Goal: Information Seeking & Learning: Learn about a topic

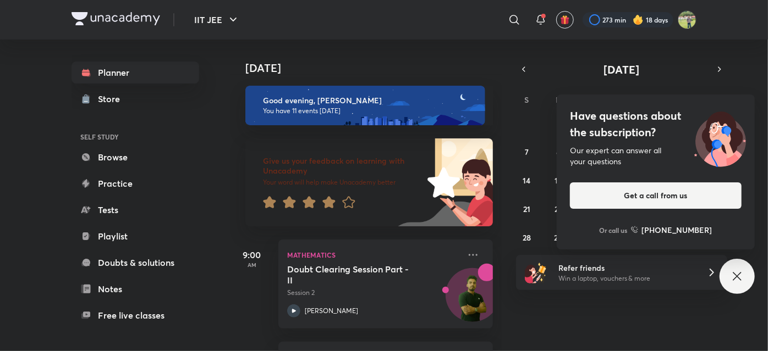
scroll to position [1016, 0]
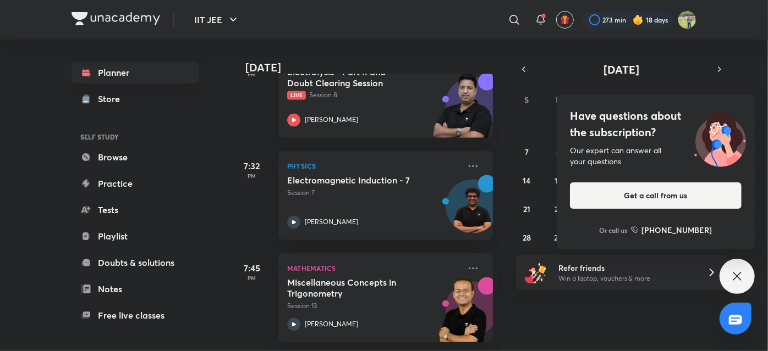
click at [116, 15] on img at bounding box center [116, 18] width 89 height 13
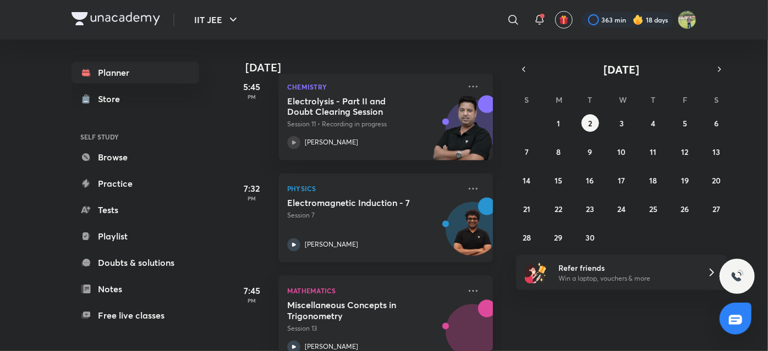
scroll to position [998, 0]
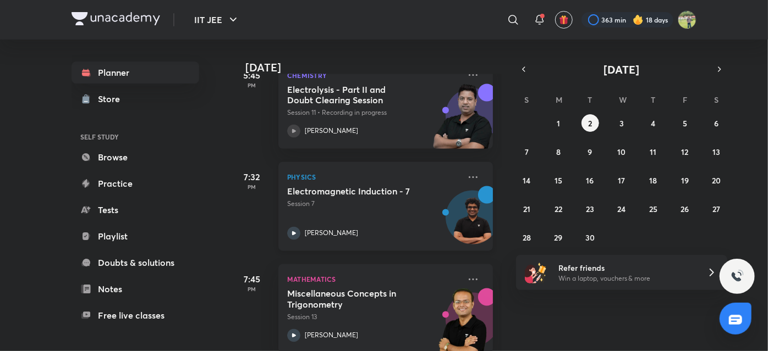
click at [333, 218] on div "Electromagnetic Induction - 7 Session 7 Janardanudu Thallaparthi" at bounding box center [373, 213] width 173 height 54
